Goal: Task Accomplishment & Management: Use online tool/utility

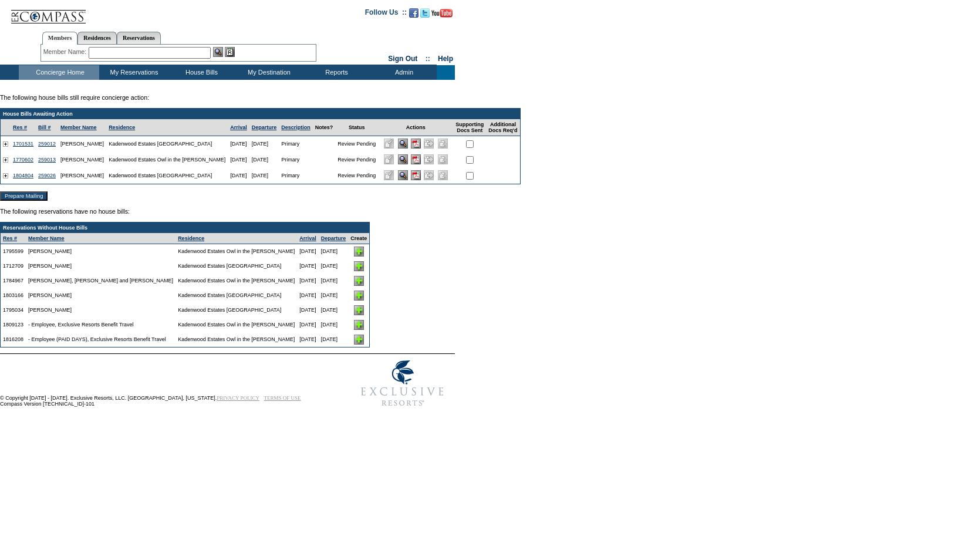
click at [364, 256] on img at bounding box center [359, 252] width 10 height 10
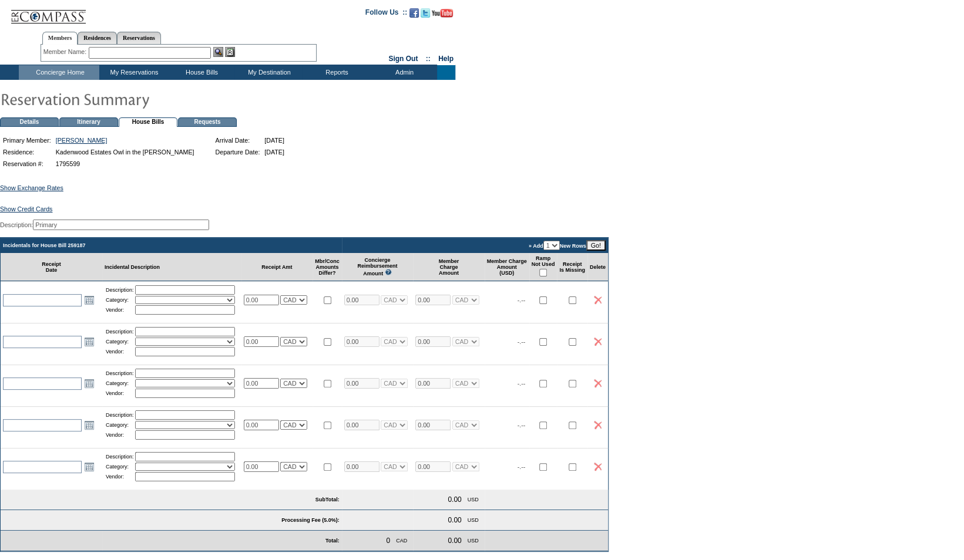
click at [547, 277] on input "checkbox" at bounding box center [543, 273] width 8 height 8
checkbox input "true"
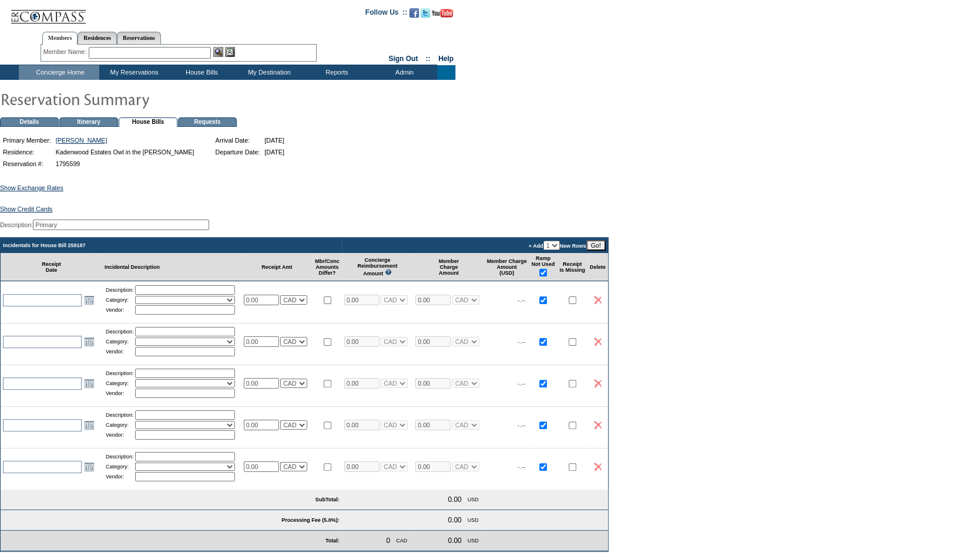
checkbox input "true"
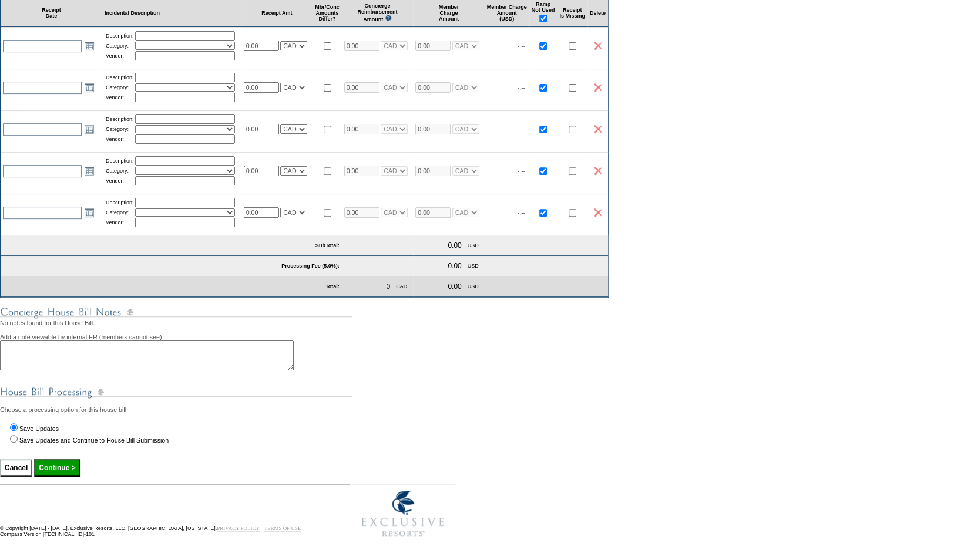
click at [72, 463] on input "Continue >" at bounding box center [57, 468] width 46 height 18
type input "Processing..."
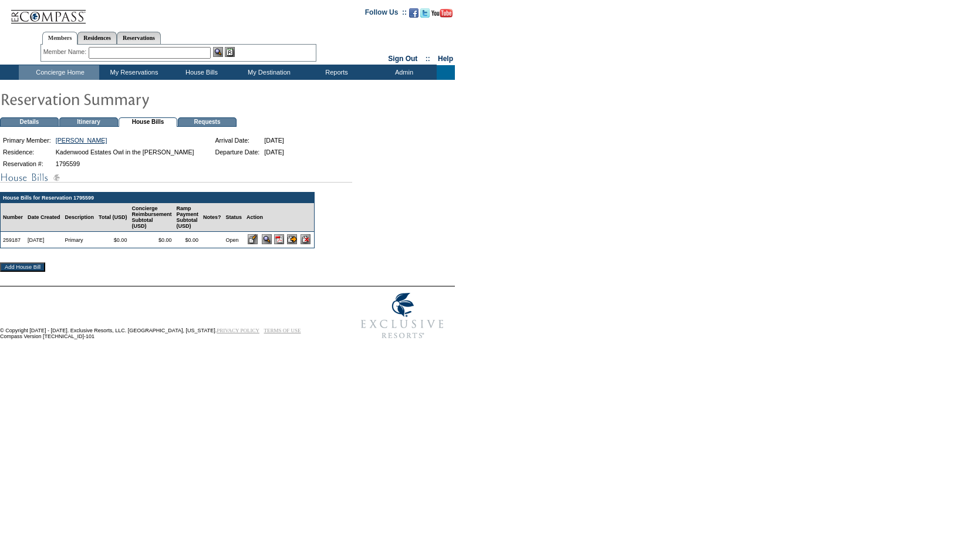
click at [297, 244] on input "image" at bounding box center [292, 239] width 10 height 10
